Goal: Task Accomplishment & Management: Complete application form

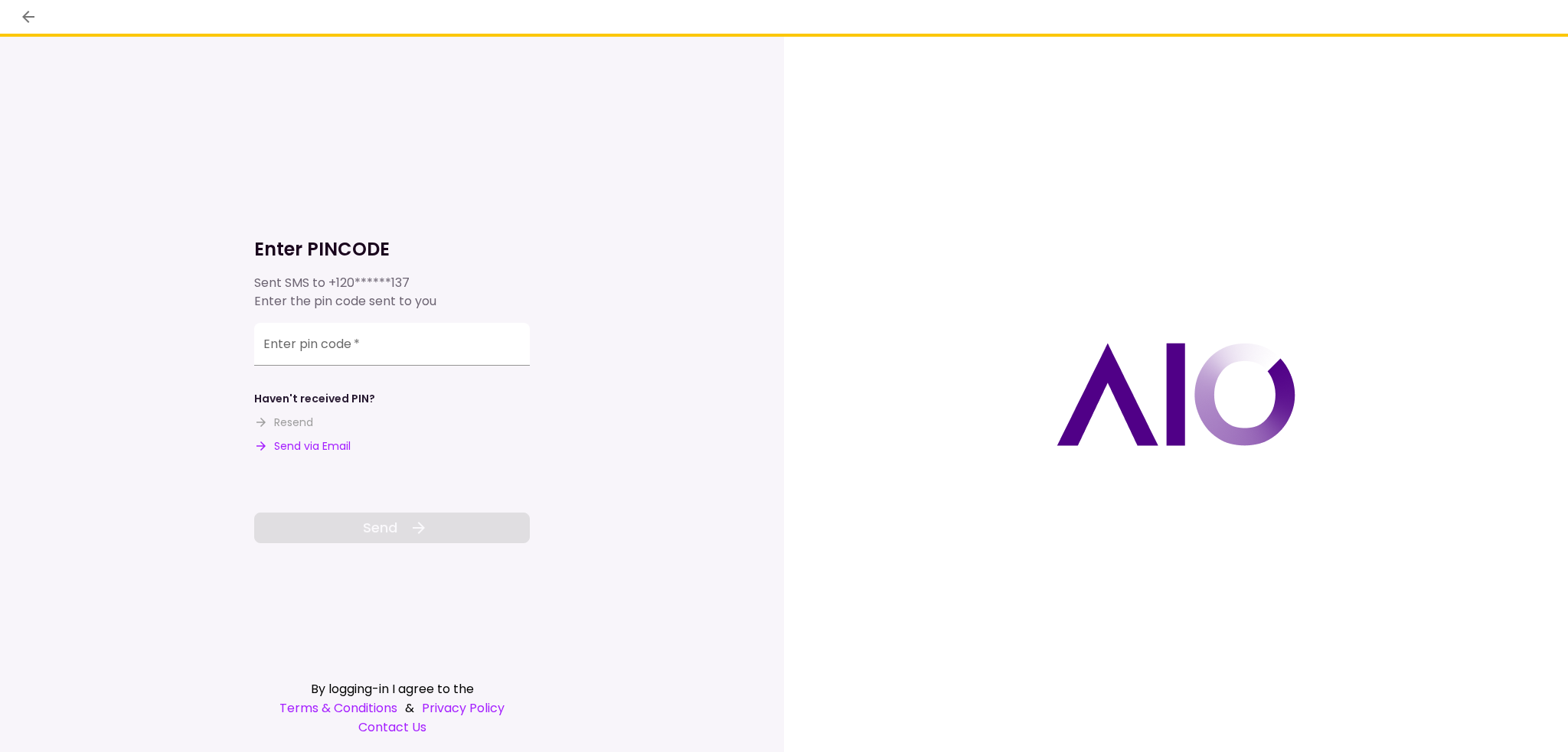
click at [320, 448] on button "Send via Email" at bounding box center [302, 446] width 97 height 16
click at [296, 361] on input "Enter pin code   *" at bounding box center [392, 344] width 275 height 43
click at [307, 365] on input "Enter pin code   *" at bounding box center [392, 344] width 275 height 43
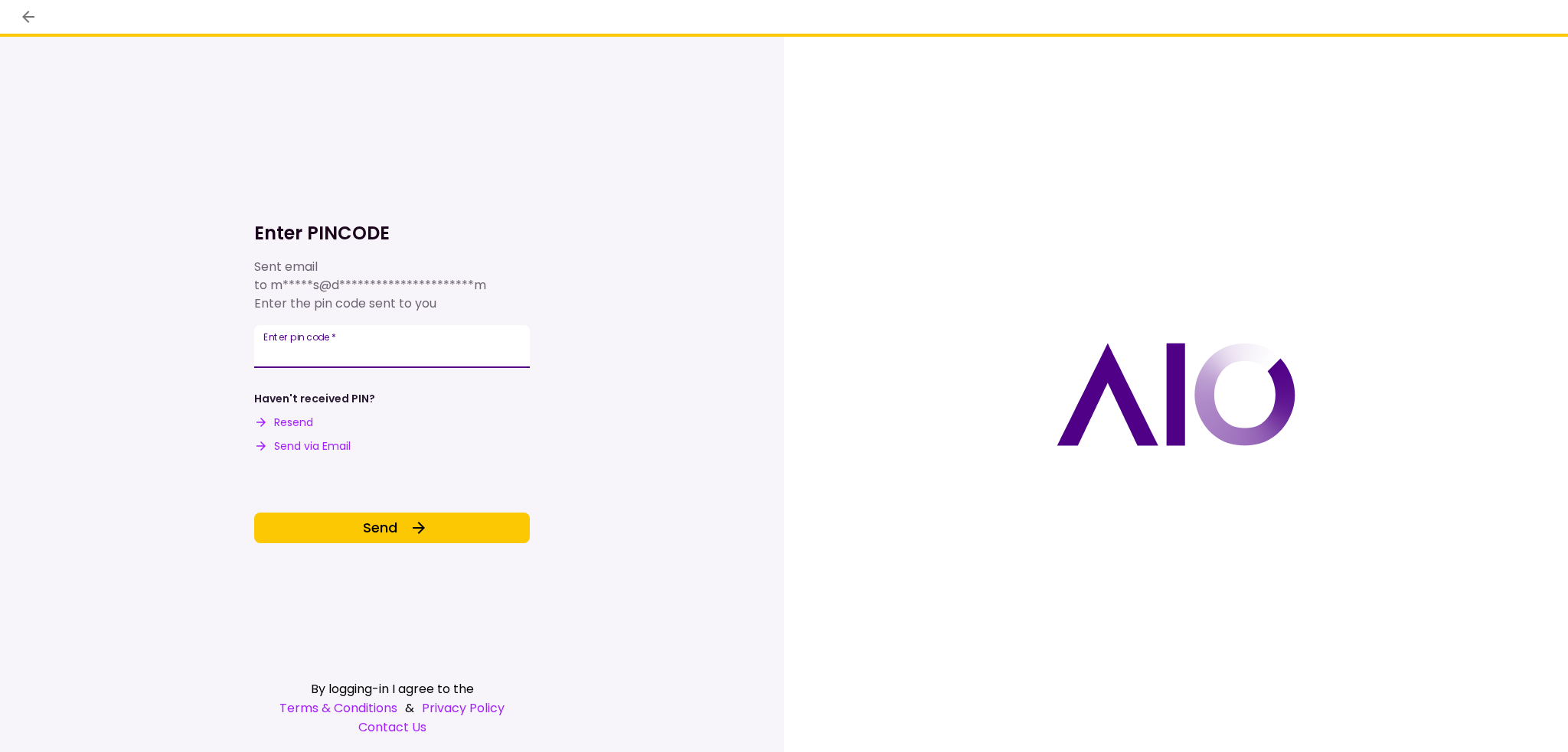
type input "******"
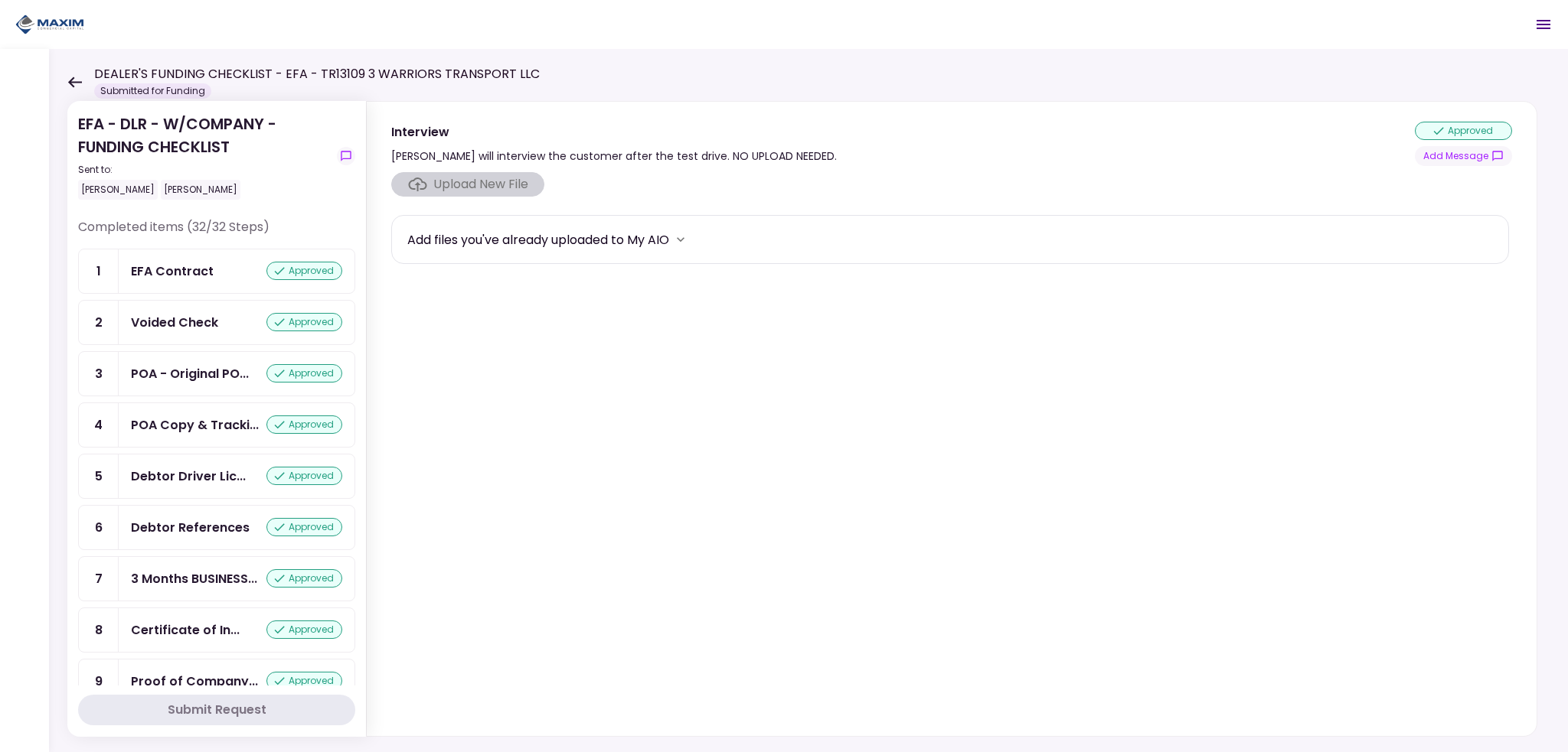
click at [71, 80] on icon at bounding box center [74, 82] width 14 height 11
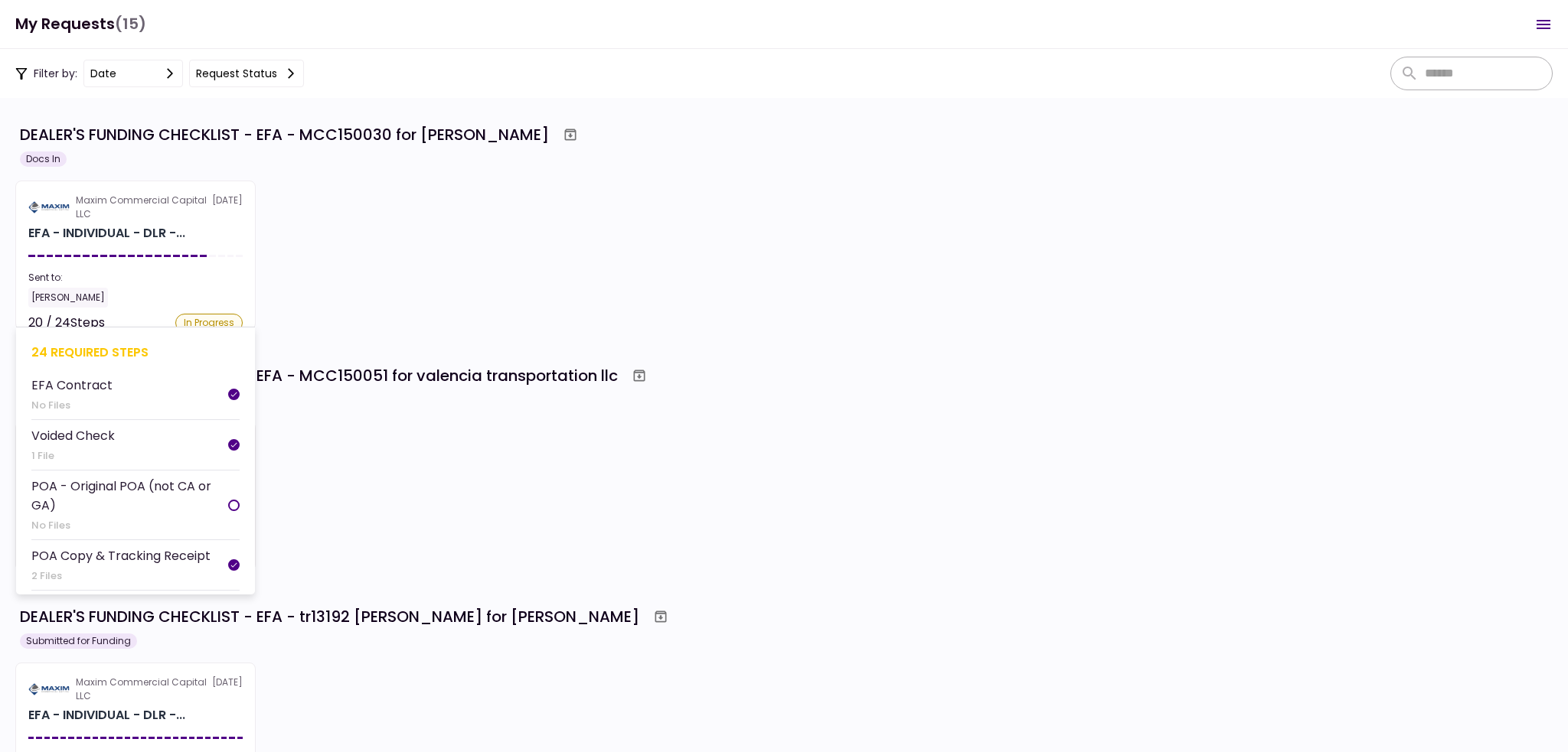
click at [158, 244] on section "Maxim Commercial Capital LLC [DATE] EFA - INDIVIDUAL - DLR -... Sent to: [PERSO…" at bounding box center [135, 255] width 240 height 150
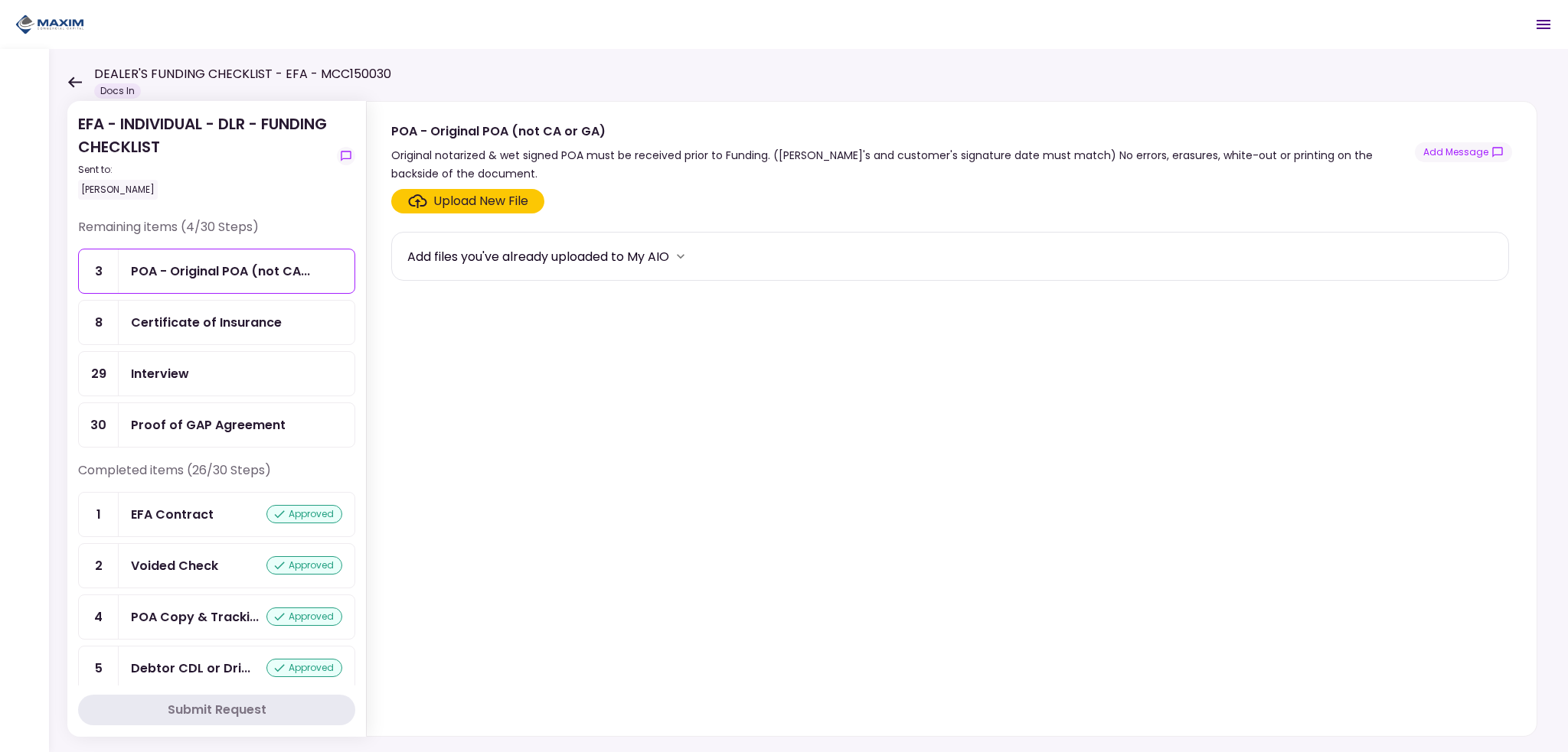
click at [474, 207] on div "Upload New File" at bounding box center [481, 202] width 95 height 19
click at [0, 0] on input "Upload New File" at bounding box center [0, 0] width 0 height 0
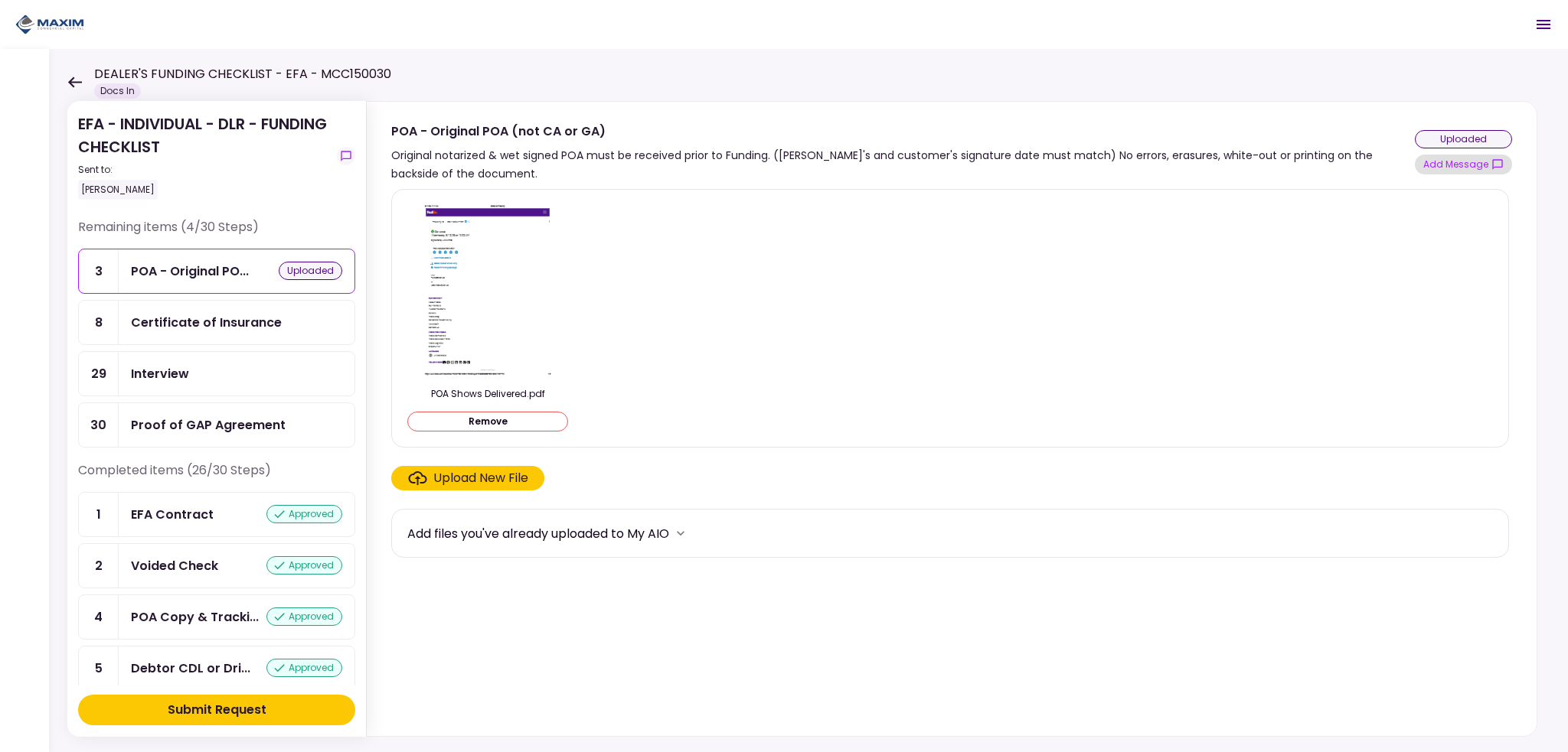
click at [1450, 160] on button "Add Message" at bounding box center [1463, 164] width 98 height 20
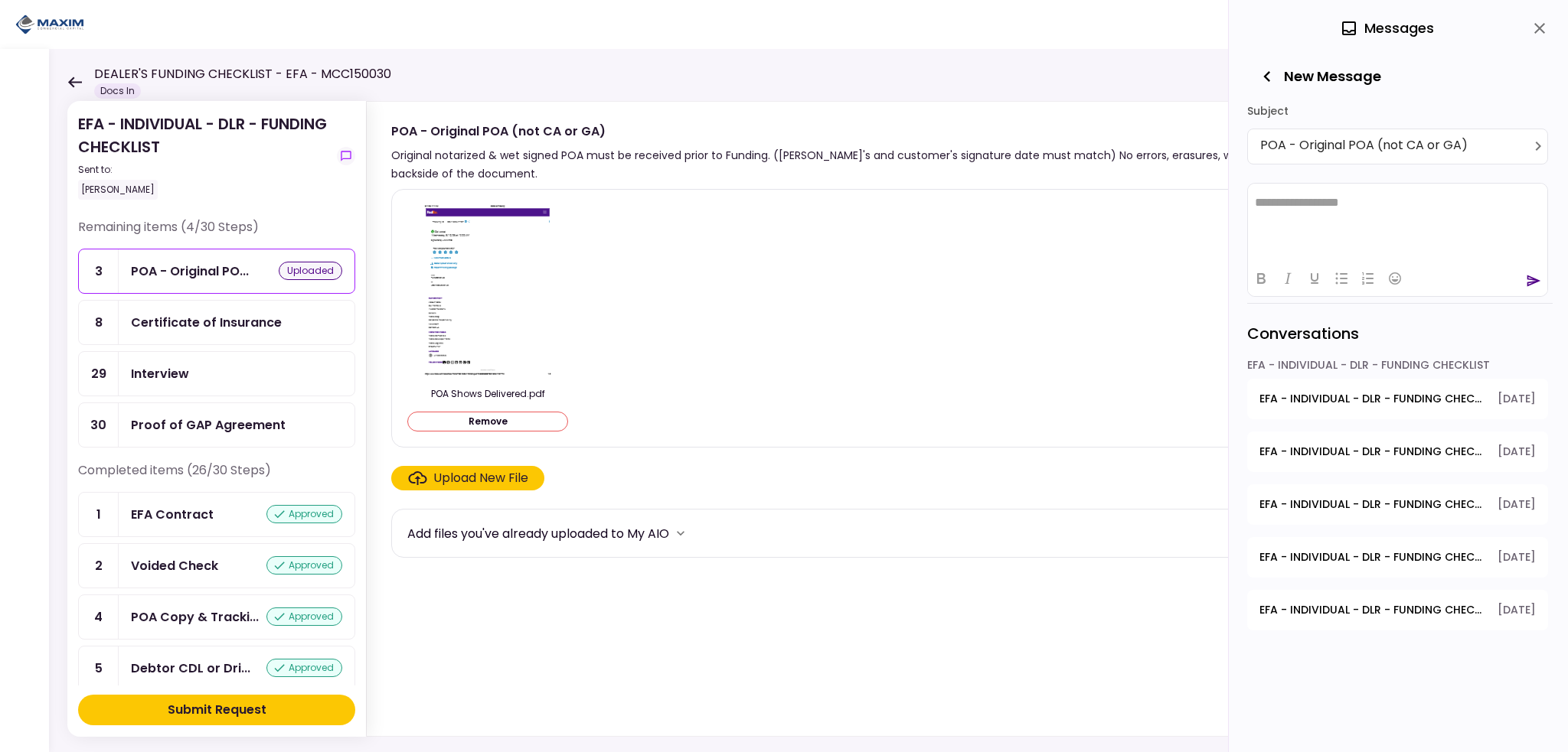
click at [1281, 214] on html "**********" at bounding box center [1398, 202] width 299 height 38
click at [1535, 276] on icon "send" at bounding box center [1534, 281] width 15 height 15
click at [225, 709] on div "Submit Request" at bounding box center [217, 710] width 99 height 19
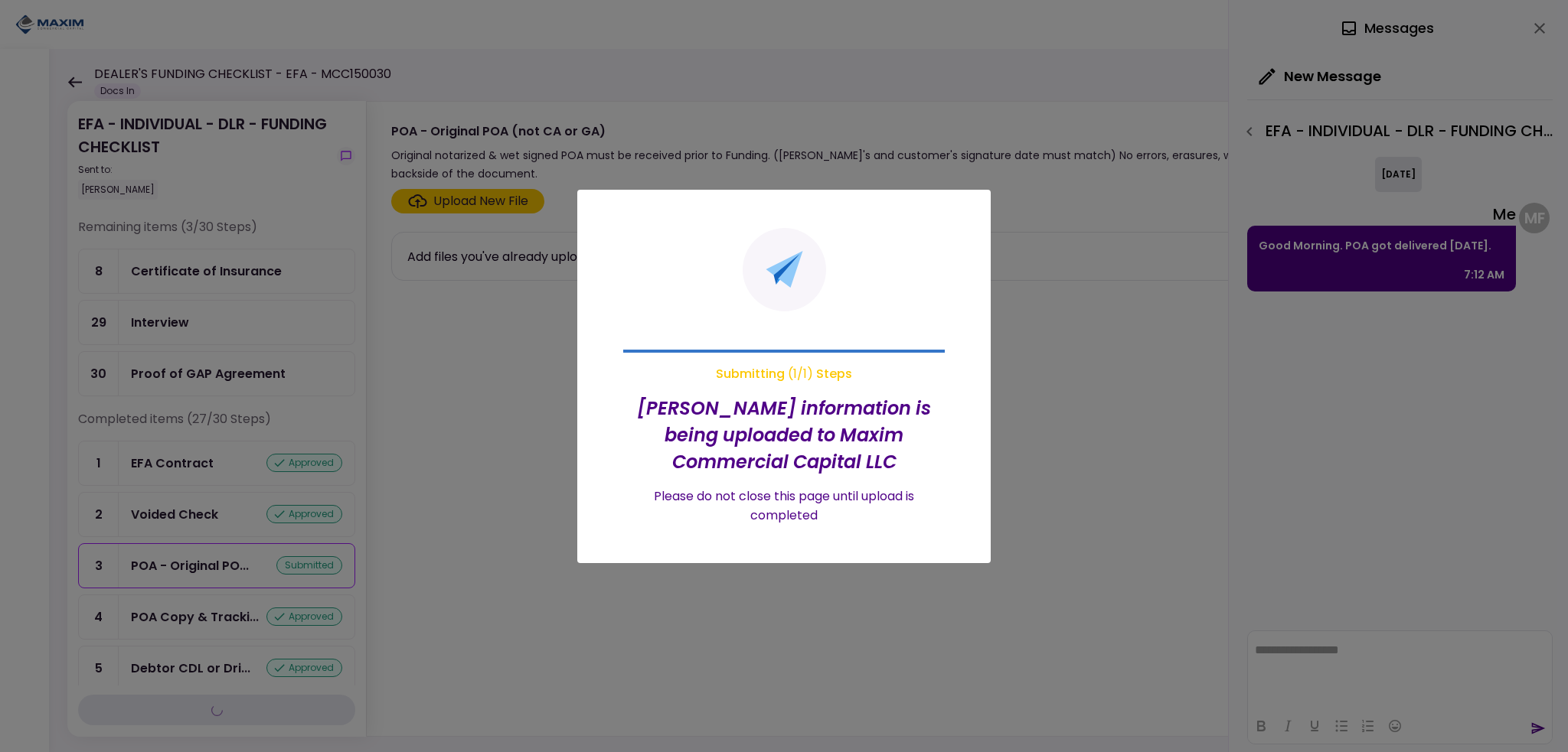
click at [436, 357] on div at bounding box center [784, 376] width 1568 height 752
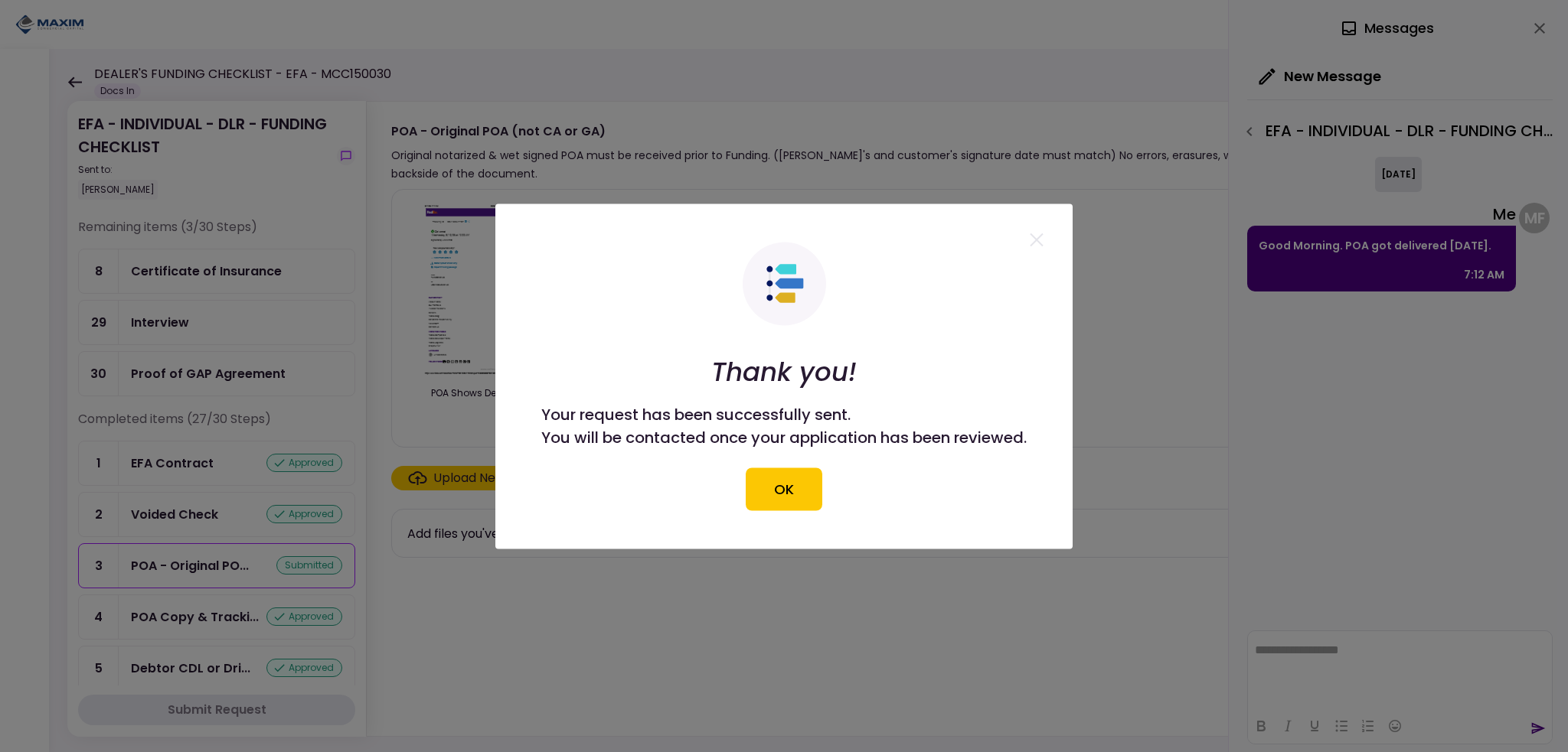
click at [784, 484] on button "OK" at bounding box center [784, 489] width 76 height 43
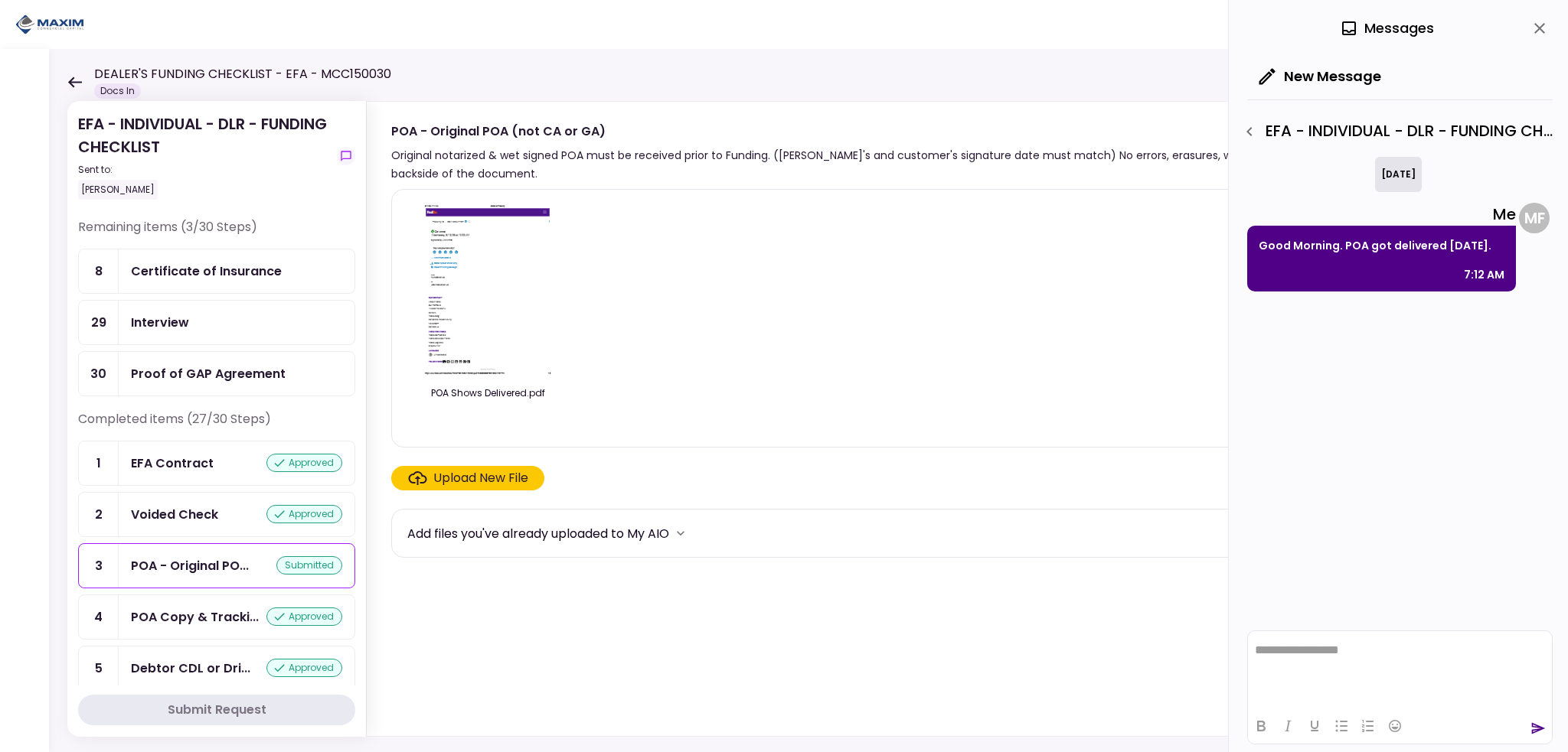
click at [266, 270] on div "Certificate of Insurance" at bounding box center [206, 271] width 151 height 20
